Goal: Browse casually

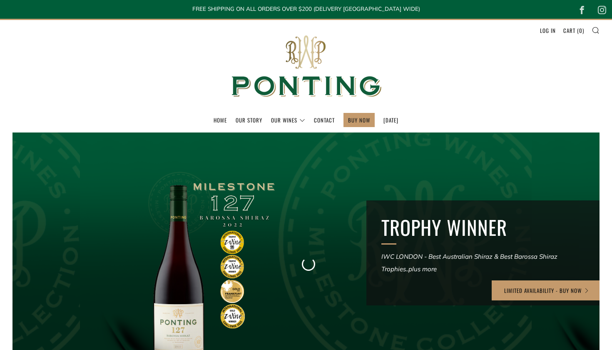
click at [311, 81] on img at bounding box center [306, 66] width 167 height 93
